Goal: Find specific page/section: Find specific page/section

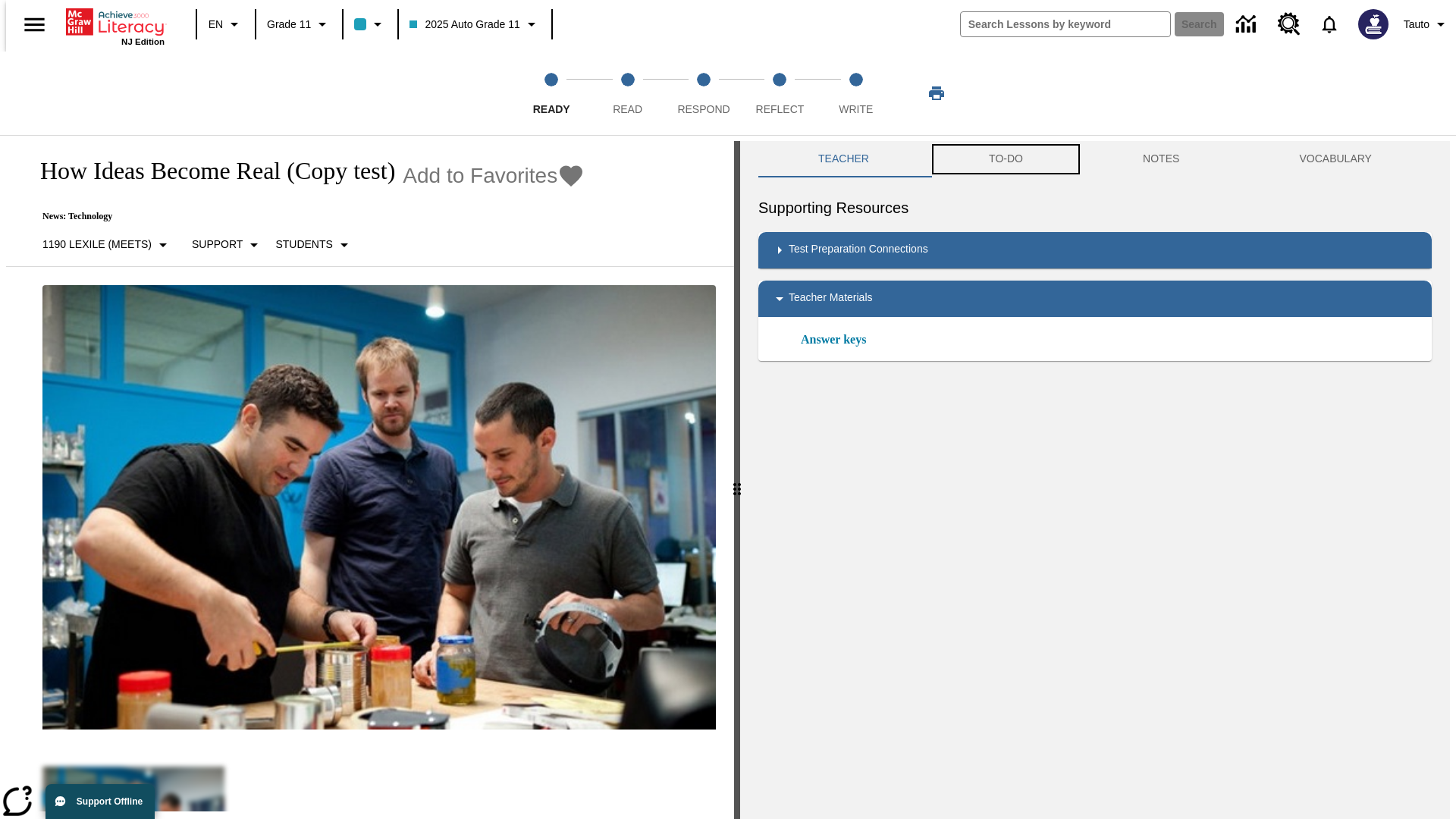
click at [1005, 159] on button "TO-DO" at bounding box center [1006, 158] width 154 height 36
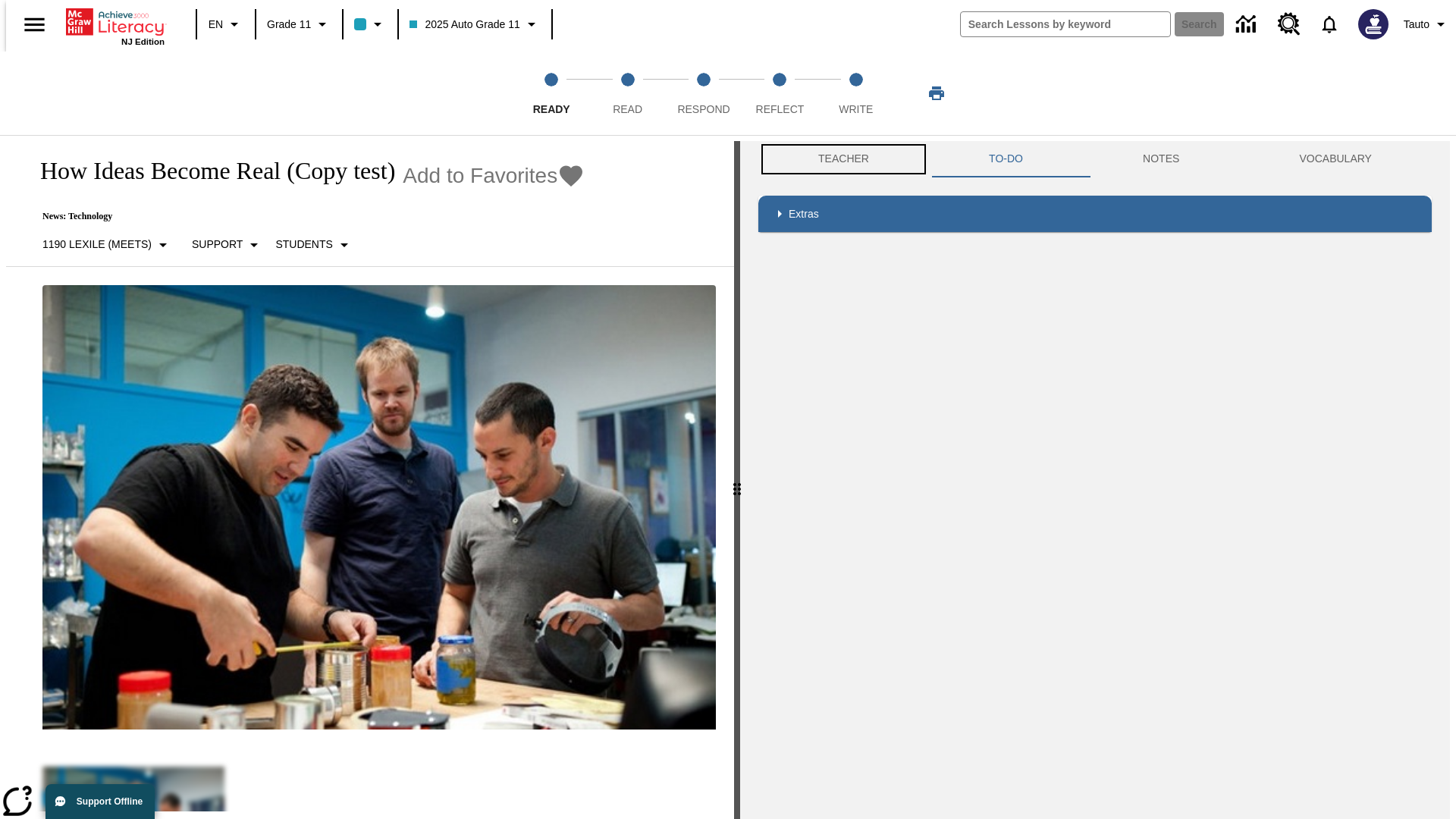
click at [839, 159] on button "Teacher" at bounding box center [843, 158] width 171 height 36
